Goal: Browse casually

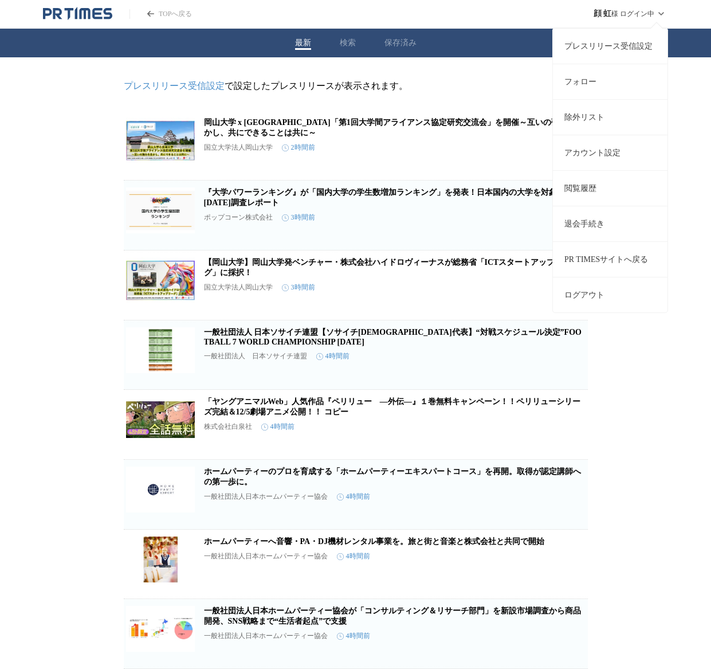
click at [606, 295] on button "ログアウト" at bounding box center [610, 295] width 115 height 36
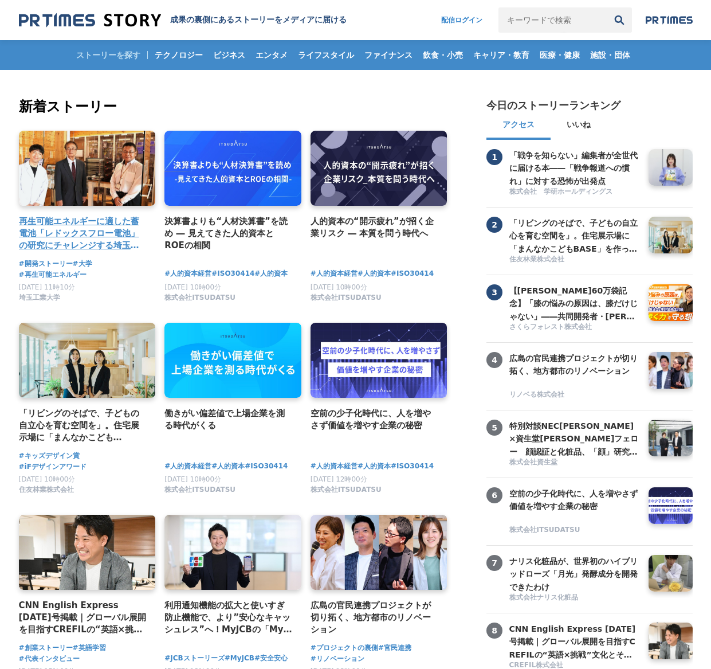
click at [73, 187] on link at bounding box center [87, 168] width 144 height 79
